Goal: Check status: Check status

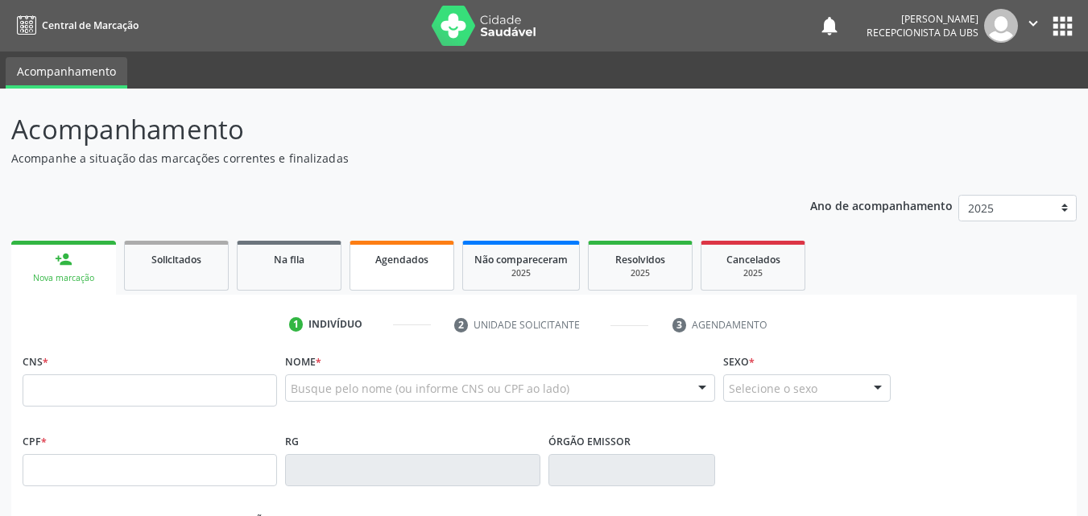
click at [386, 266] on span "Agendados" at bounding box center [401, 260] width 53 height 14
click at [384, 266] on span "Agendados" at bounding box center [401, 260] width 53 height 14
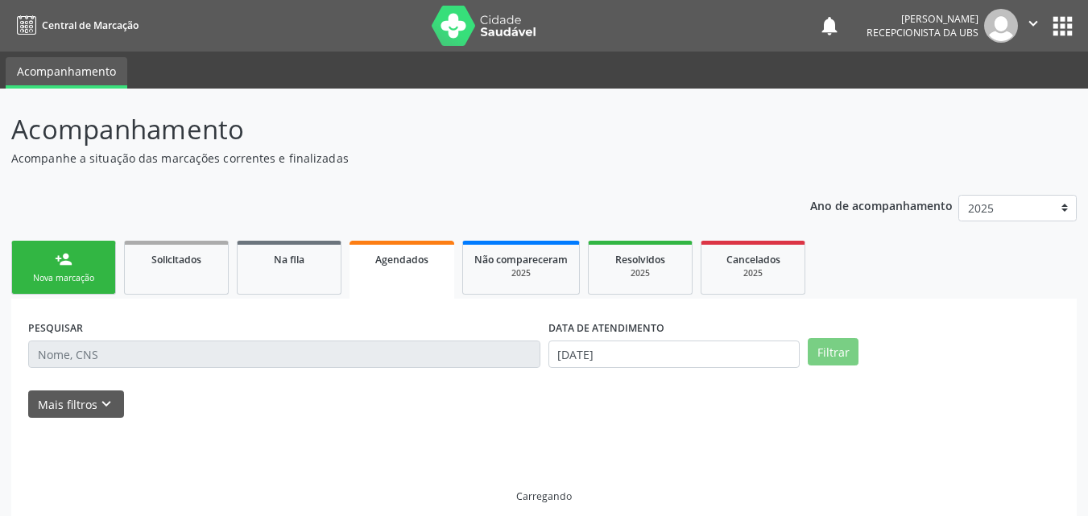
click at [384, 266] on span "Agendados" at bounding box center [401, 260] width 53 height 14
click at [362, 353] on input "text" at bounding box center [284, 354] width 512 height 27
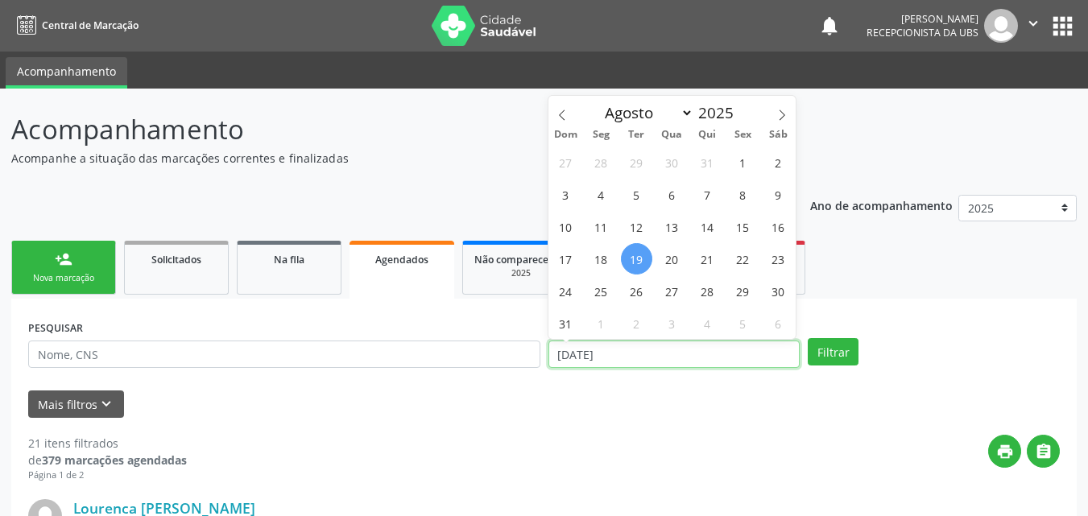
click at [686, 354] on input "[DATE]" at bounding box center [674, 354] width 252 height 27
click at [564, 115] on icon at bounding box center [561, 114] width 11 height 11
select select "6"
click at [634, 258] on span "22" at bounding box center [636, 258] width 31 height 31
type input "[DATE]"
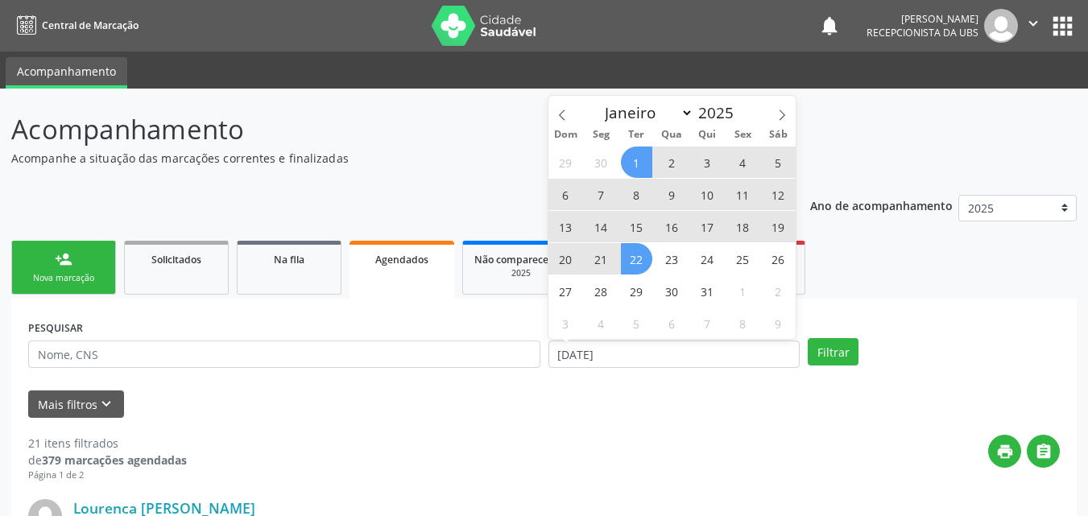
click at [643, 163] on span "1" at bounding box center [636, 162] width 31 height 31
select select "6"
click at [660, 353] on input "[DATE] até [DATE]" at bounding box center [674, 354] width 252 height 27
click at [634, 289] on span "29" at bounding box center [636, 290] width 31 height 31
type input "[DATE]"
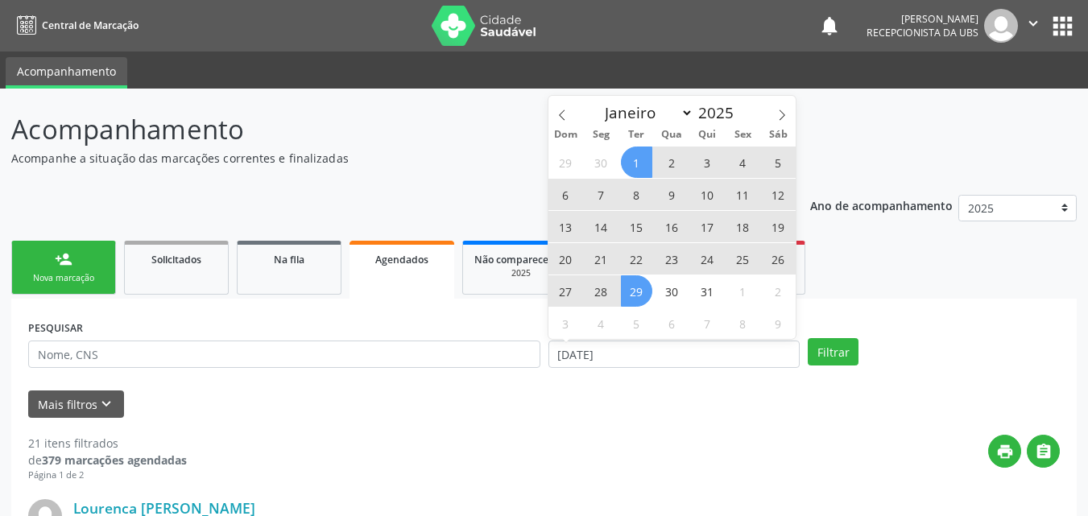
click at [642, 156] on span "1" at bounding box center [636, 162] width 31 height 31
select select "6"
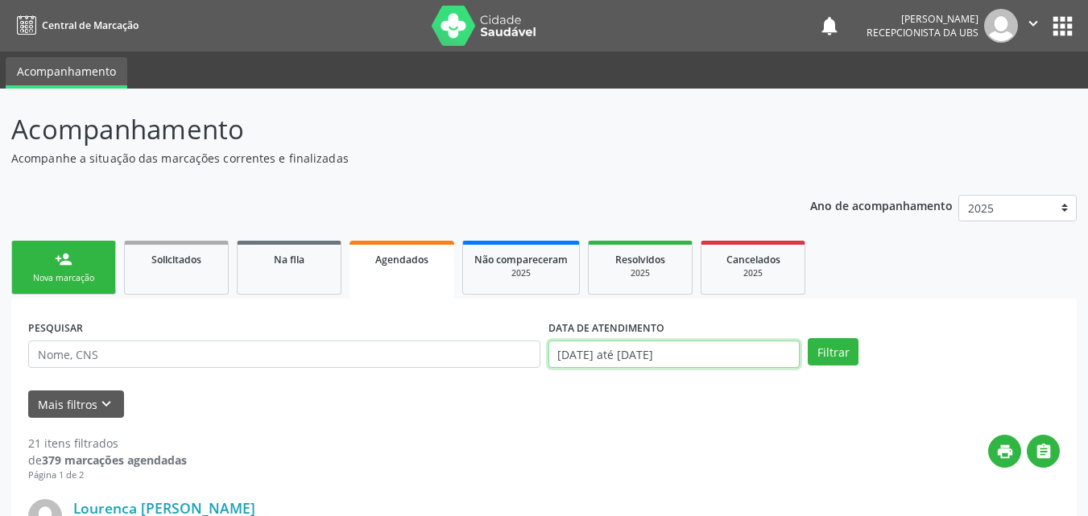
click at [642, 354] on input "[DATE] até [DATE]" at bounding box center [674, 354] width 252 height 27
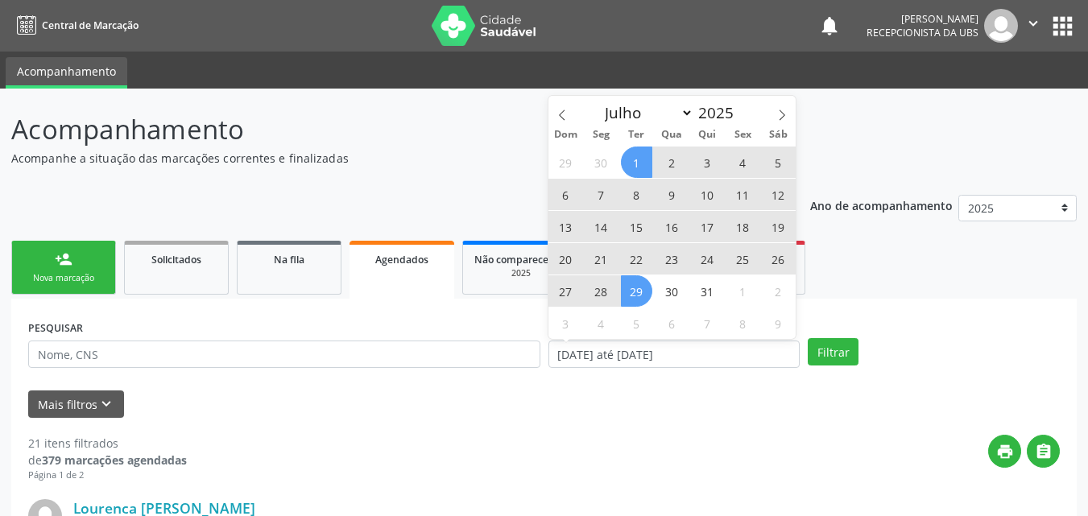
click at [639, 162] on span "1" at bounding box center [636, 162] width 31 height 31
type input "[DATE]"
click at [629, 295] on span "29" at bounding box center [636, 290] width 31 height 31
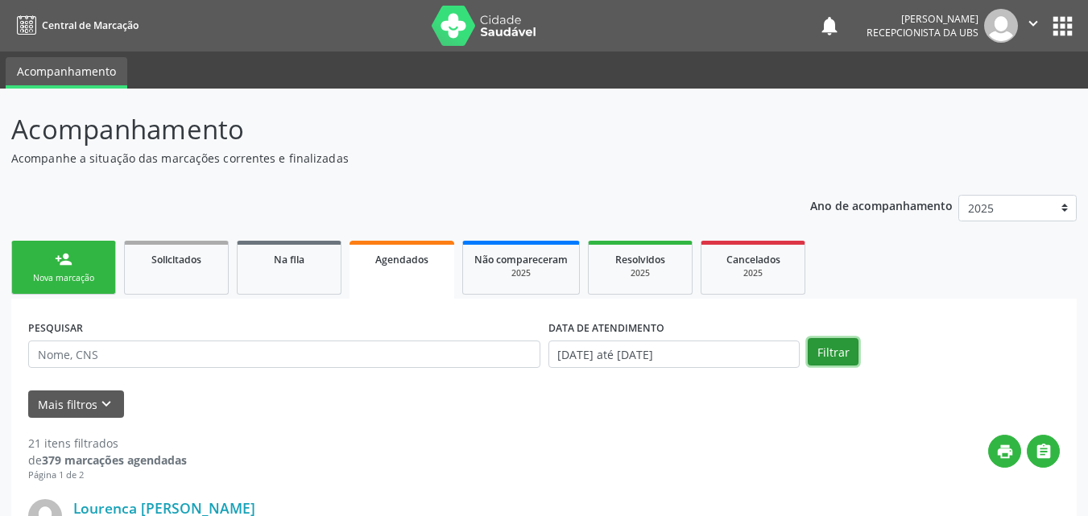
click at [819, 356] on button "Filtrar" at bounding box center [833, 351] width 51 height 27
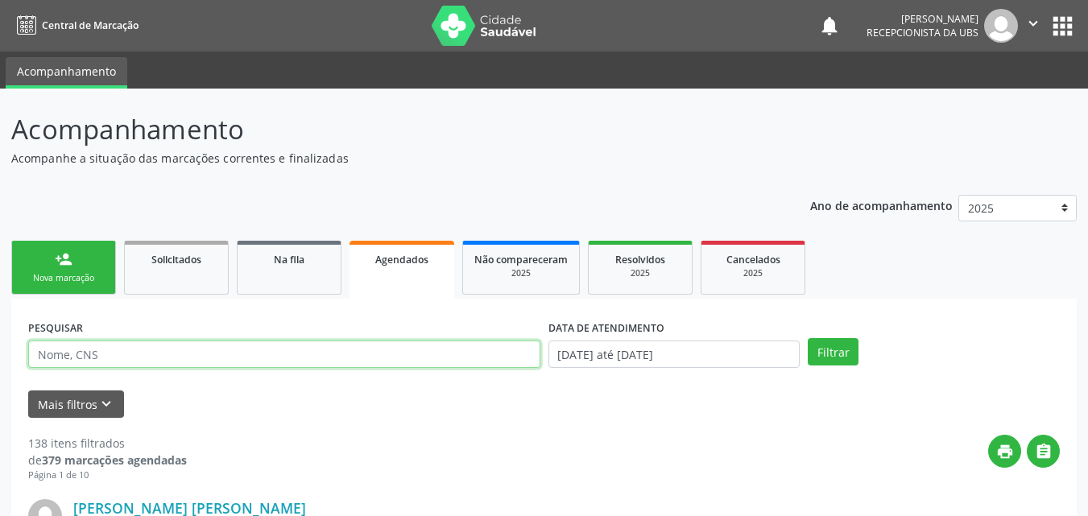
click at [189, 345] on input "text" at bounding box center [284, 354] width 512 height 27
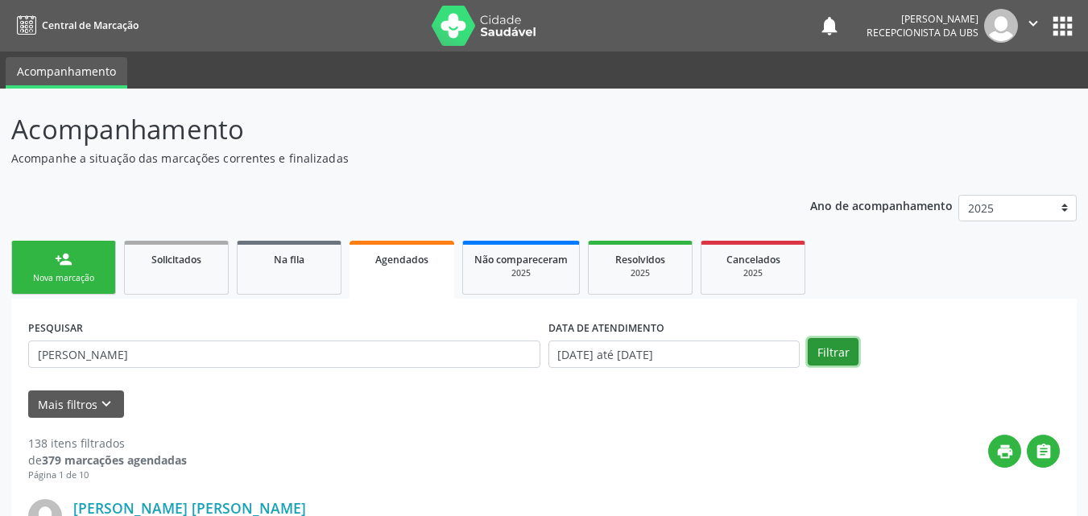
click at [824, 347] on button "Filtrar" at bounding box center [833, 351] width 51 height 27
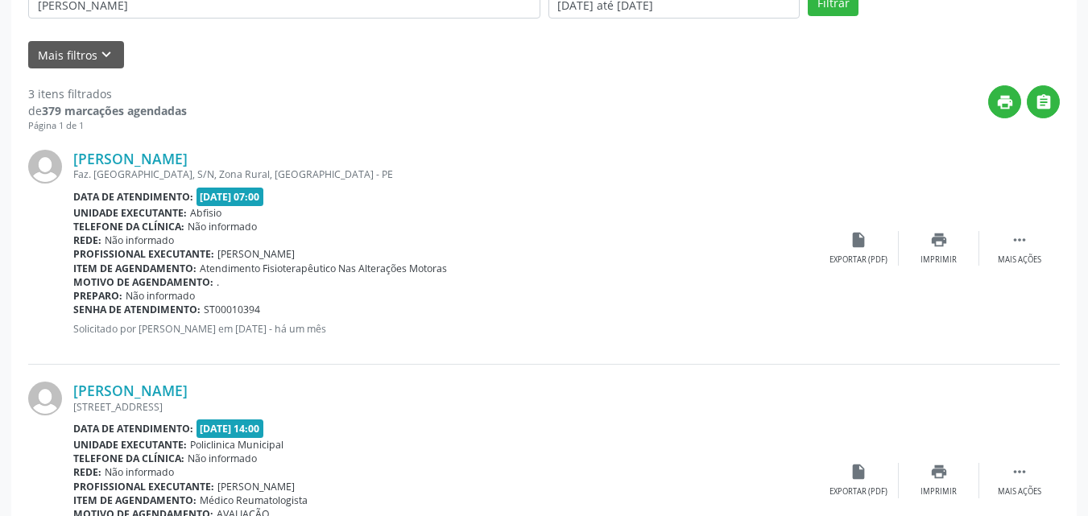
scroll to position [287, 0]
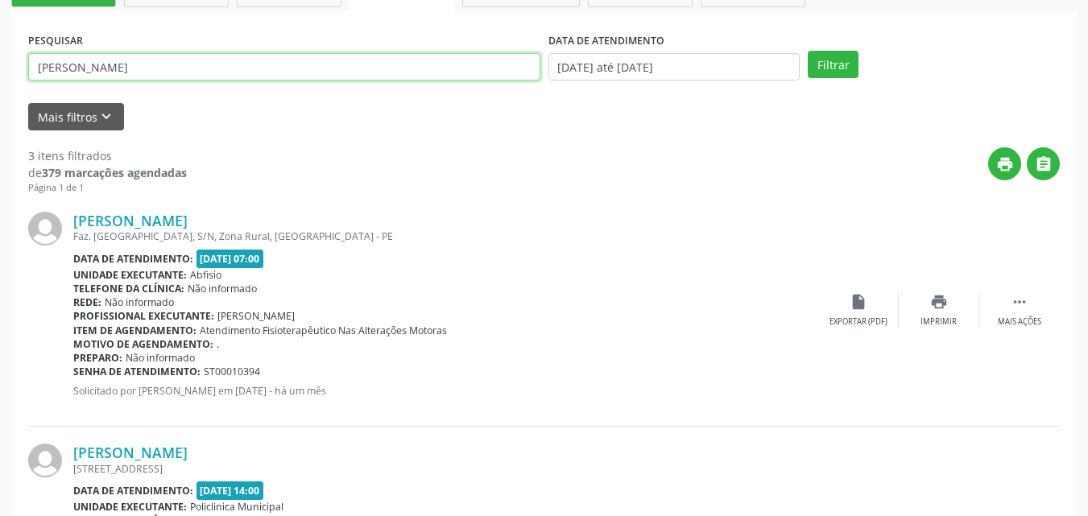
click at [156, 60] on input "[PERSON_NAME]" at bounding box center [284, 66] width 512 height 27
type input "[PERSON_NAME] amazonas"
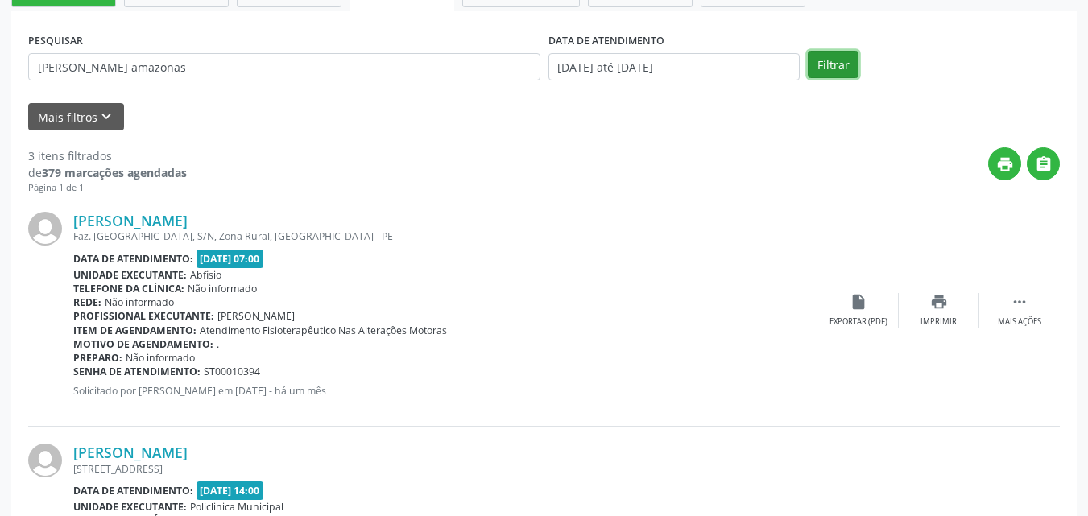
click at [824, 59] on button "Filtrar" at bounding box center [833, 64] width 51 height 27
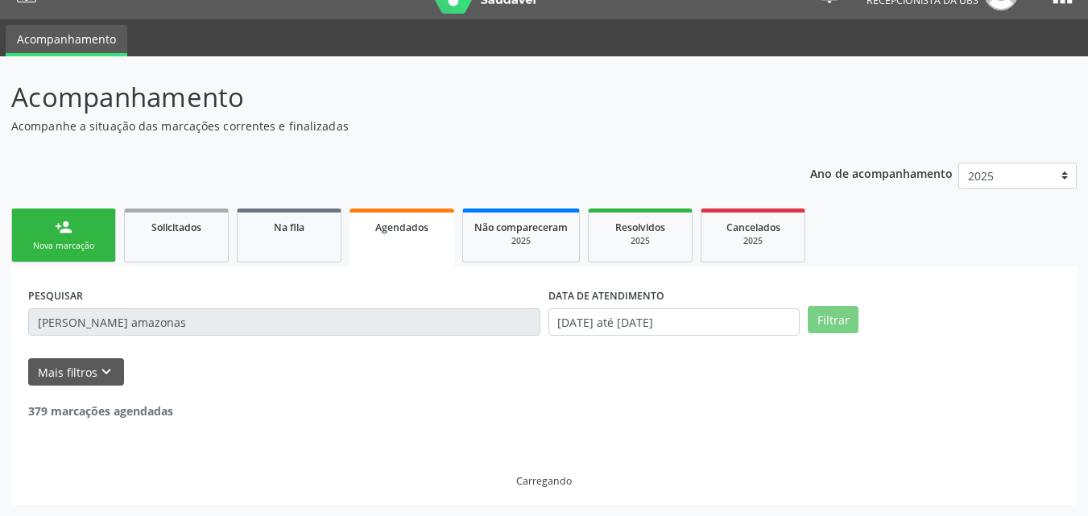
scroll to position [225, 0]
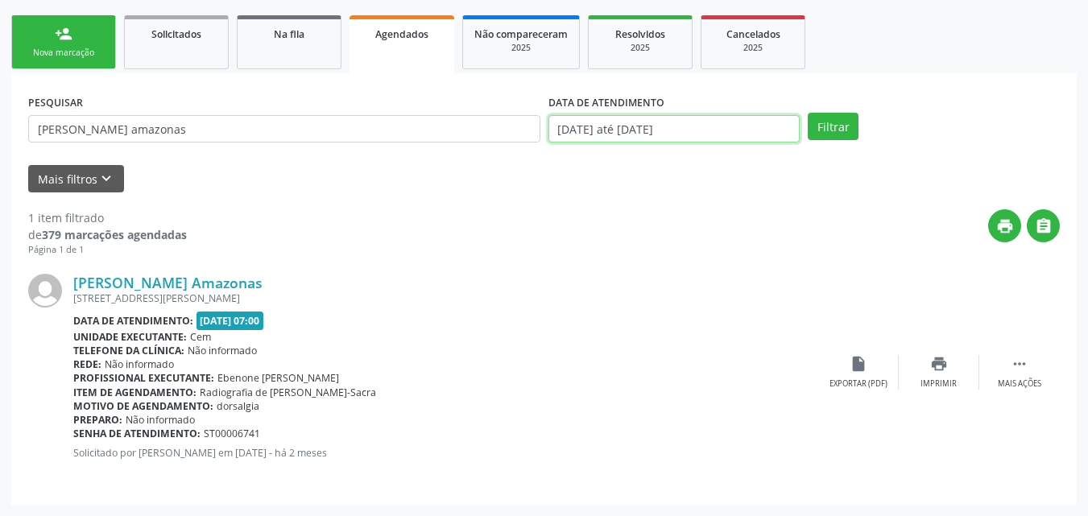
click at [704, 127] on input "[DATE] até [DATE]" at bounding box center [674, 128] width 252 height 27
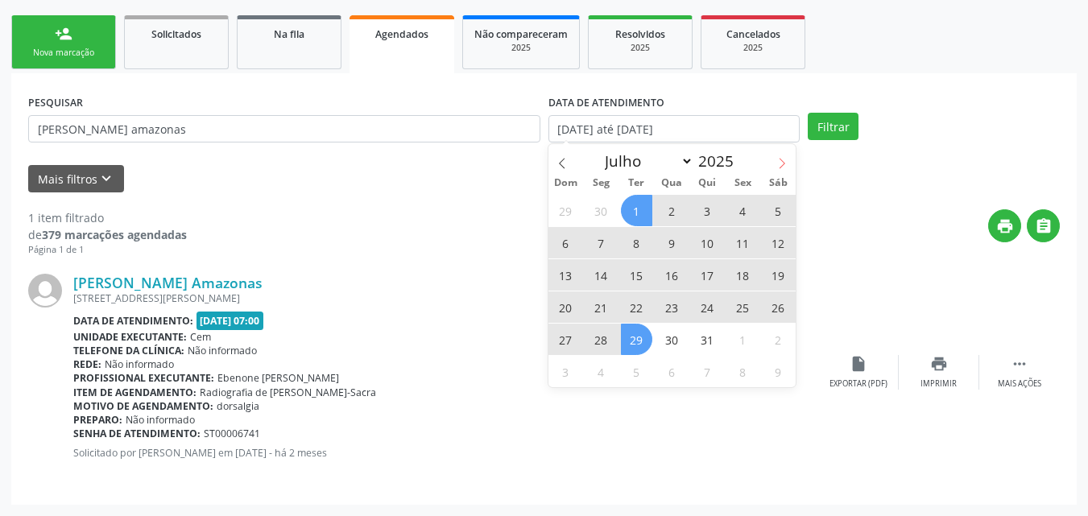
click at [783, 163] on icon at bounding box center [781, 163] width 11 height 11
select select "7"
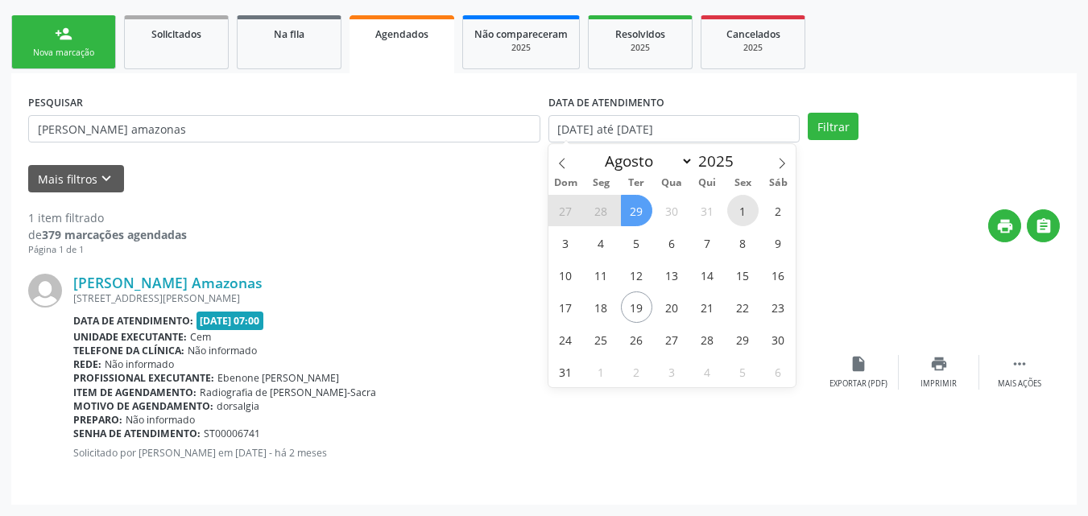
click at [735, 204] on span "1" at bounding box center [742, 210] width 31 height 31
type input "[DATE]"
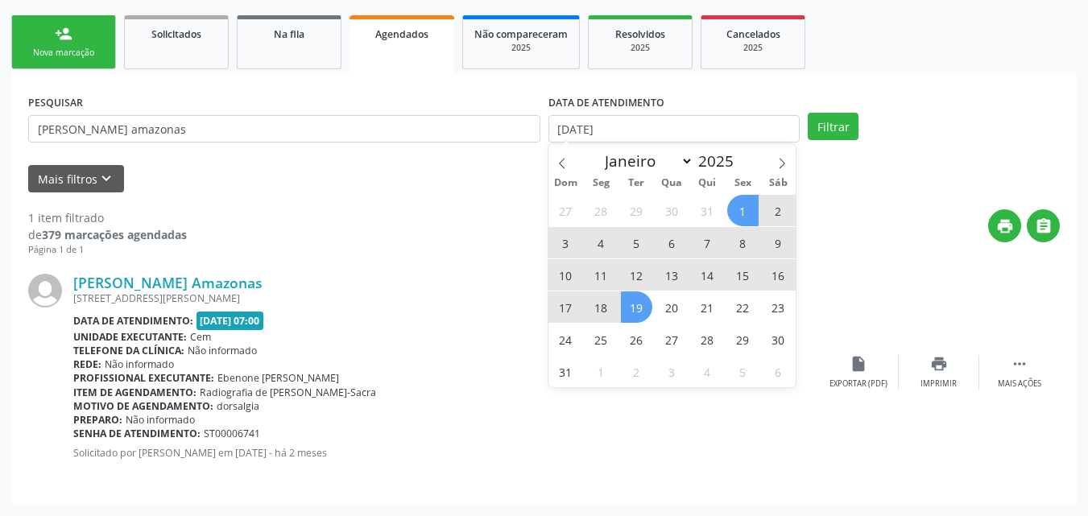
click at [634, 319] on span "19" at bounding box center [636, 306] width 31 height 31
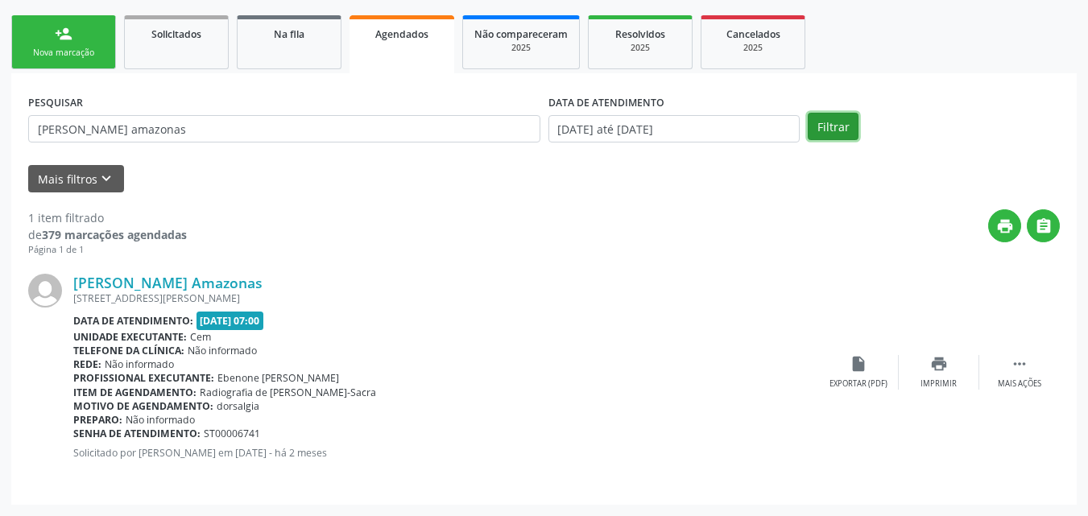
click at [834, 130] on button "Filtrar" at bounding box center [833, 126] width 51 height 27
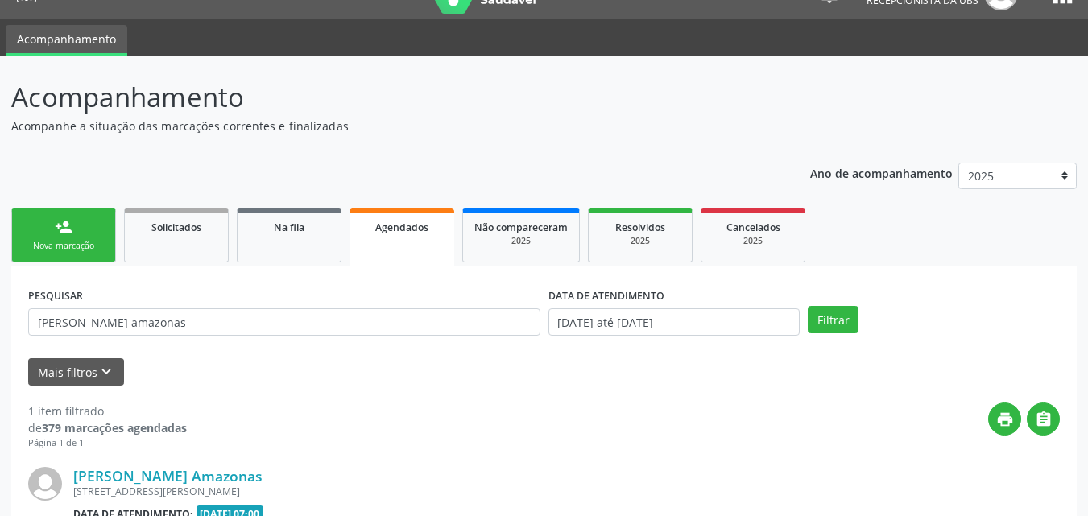
click at [834, 130] on header "Acompanhamento Acompanhe a situação das marcações correntes e finalizadas Relat…" at bounding box center [543, 105] width 1065 height 57
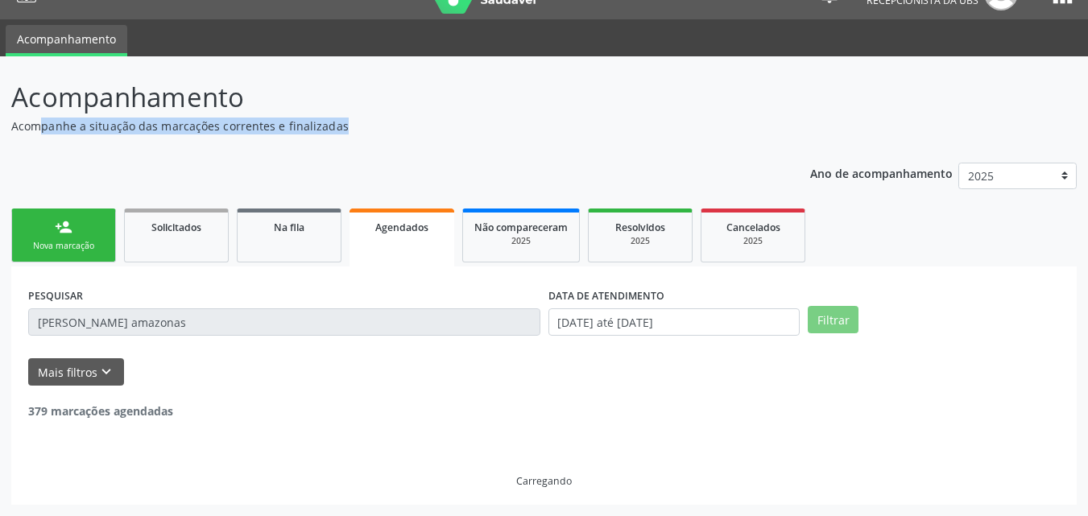
click at [834, 130] on header "Acompanhamento Acompanhe a situação das marcações correntes e finalizadas Relat…" at bounding box center [543, 105] width 1065 height 57
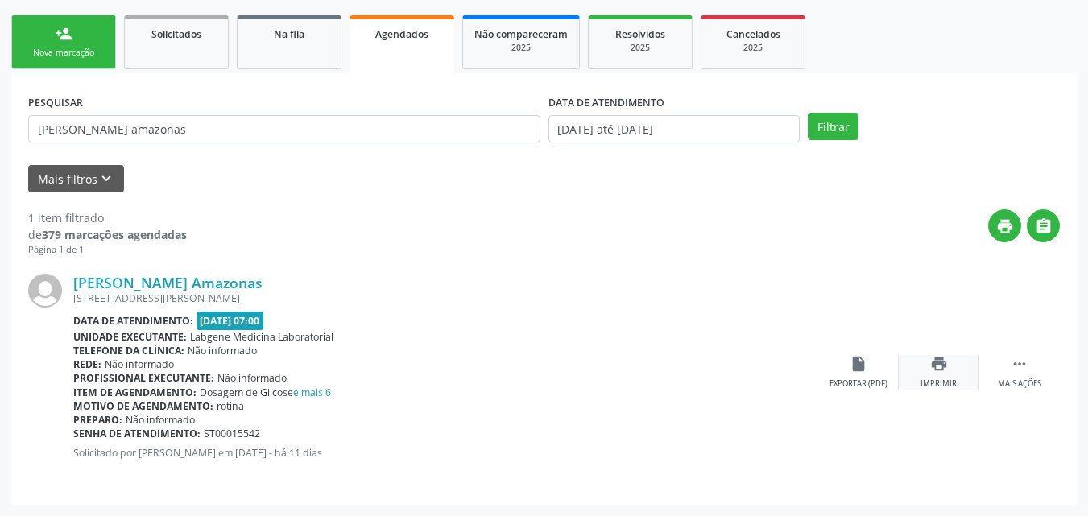
click at [946, 378] on div "print Imprimir" at bounding box center [939, 372] width 81 height 35
